Goal: Transaction & Acquisition: Purchase product/service

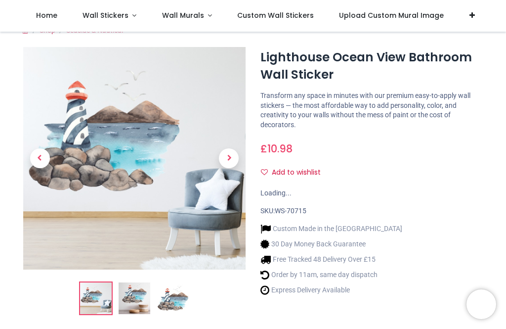
scroll to position [13, 0]
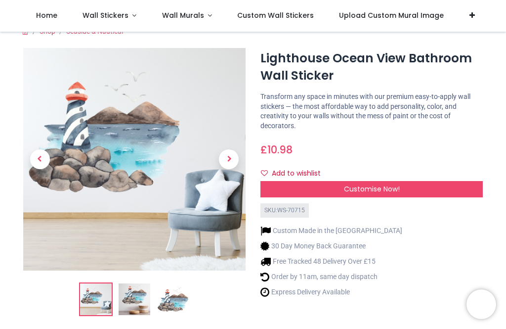
click at [138, 15] on link "Wall Stickers" at bounding box center [110, 16] width 80 height 32
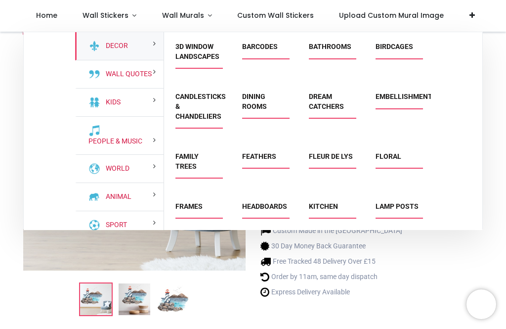
click at [200, 53] on link "3D Window Landscapes" at bounding box center [197, 52] width 44 height 18
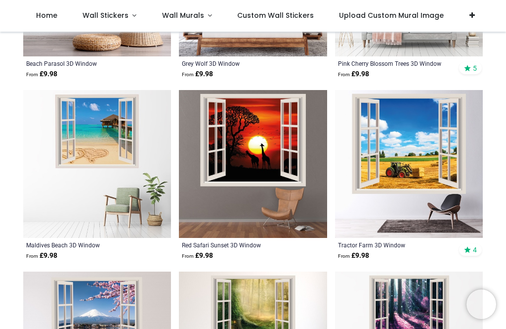
scroll to position [1228, 0]
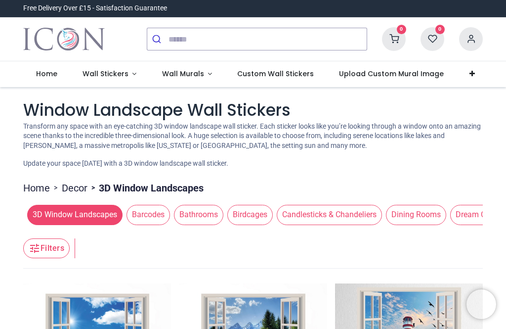
click at [207, 208] on span "Bathrooms" at bounding box center [198, 215] width 49 height 20
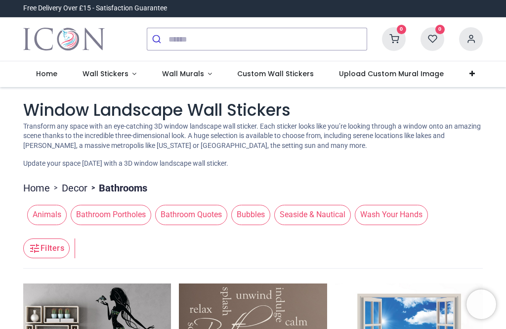
click at [202, 213] on span "Bathroom Quotes" at bounding box center [191, 215] width 72 height 20
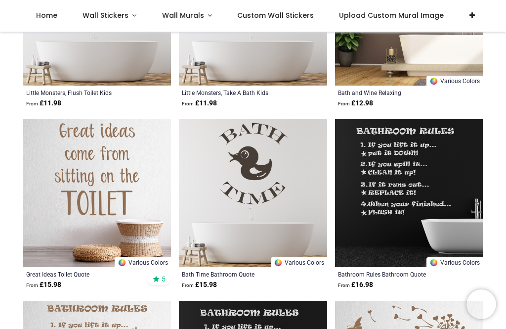
scroll to position [4466, 0]
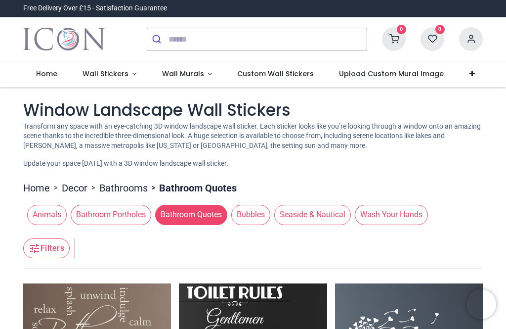
click at [44, 214] on span "Animals" at bounding box center [47, 215] width 40 height 20
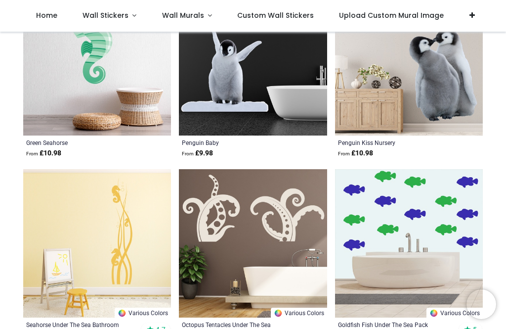
scroll to position [1511, 0]
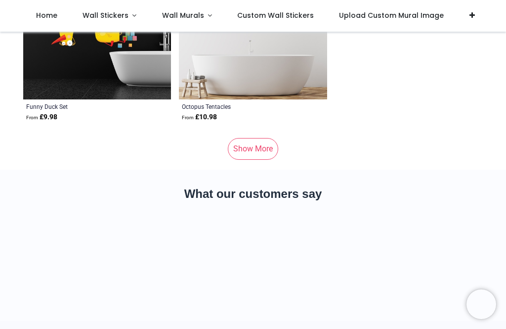
scroll to position [3545, 0]
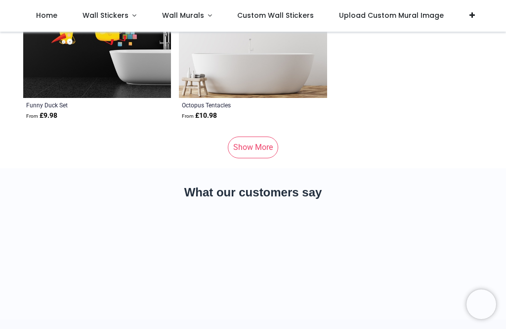
click at [257, 145] on link "Show More" at bounding box center [253, 147] width 50 height 22
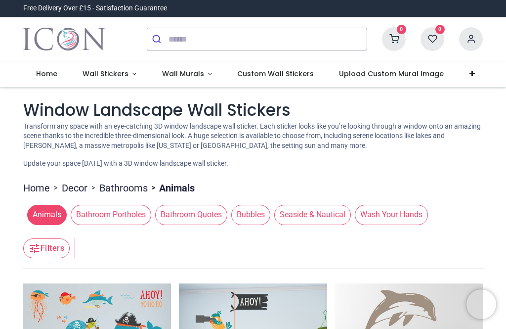
click at [320, 213] on span "Seaside & Nautical" at bounding box center [312, 215] width 77 height 20
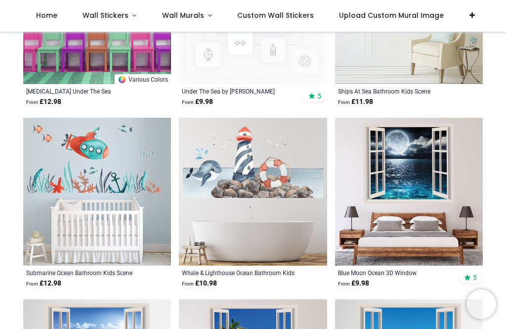
scroll to position [1200, 0]
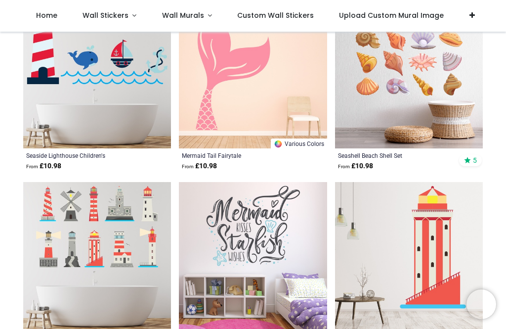
scroll to position [3132, 0]
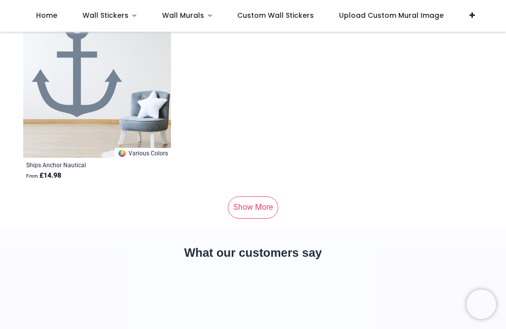
scroll to position [6937, 0]
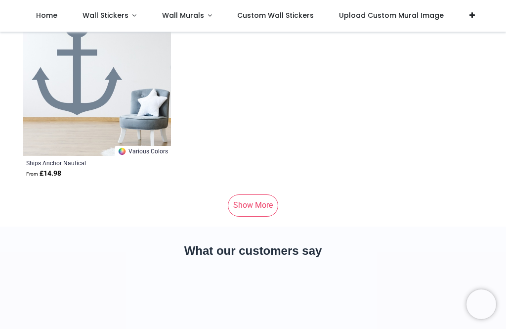
click at [258, 200] on link "Show More" at bounding box center [253, 205] width 50 height 22
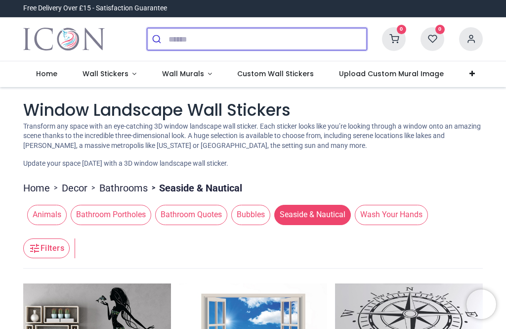
click at [236, 37] on input "search" at bounding box center [268, 39] width 198 height 22
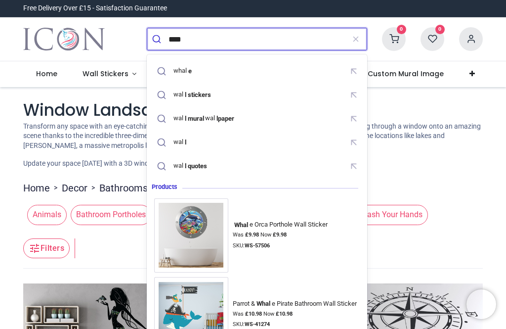
type input "*****"
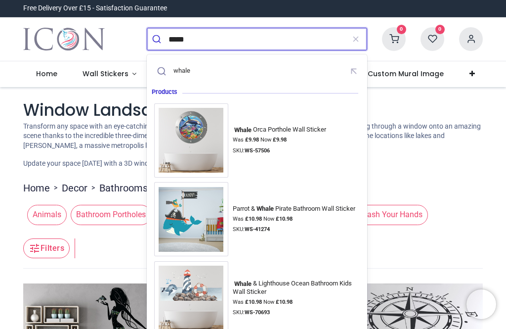
click at [185, 73] on div "whale" at bounding box center [181, 71] width 17 height 8
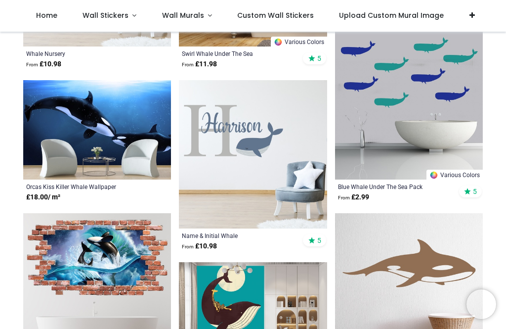
scroll to position [1342, 0]
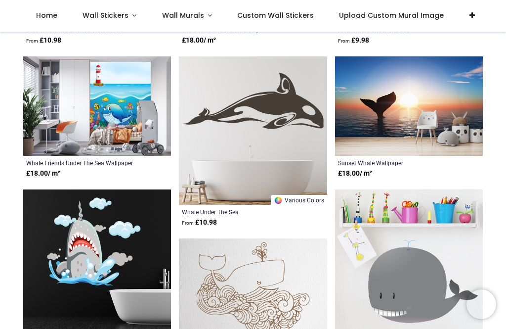
scroll to position [1679, 0]
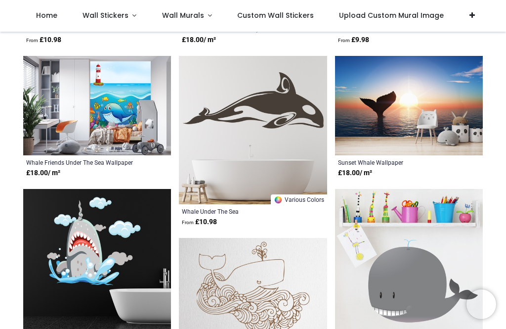
click at [238, 209] on div "Whale Under The Sea" at bounding box center [239, 211] width 114 height 8
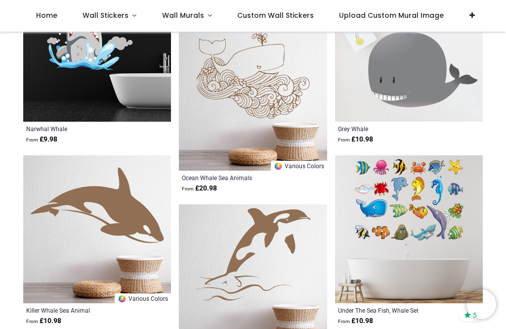
scroll to position [1895, 0]
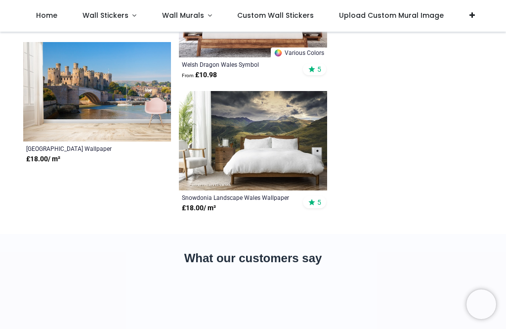
scroll to position [2734, 0]
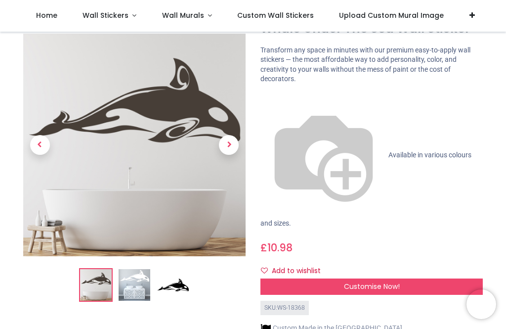
scroll to position [39, 0]
